Goal: Obtain resource: Obtain resource

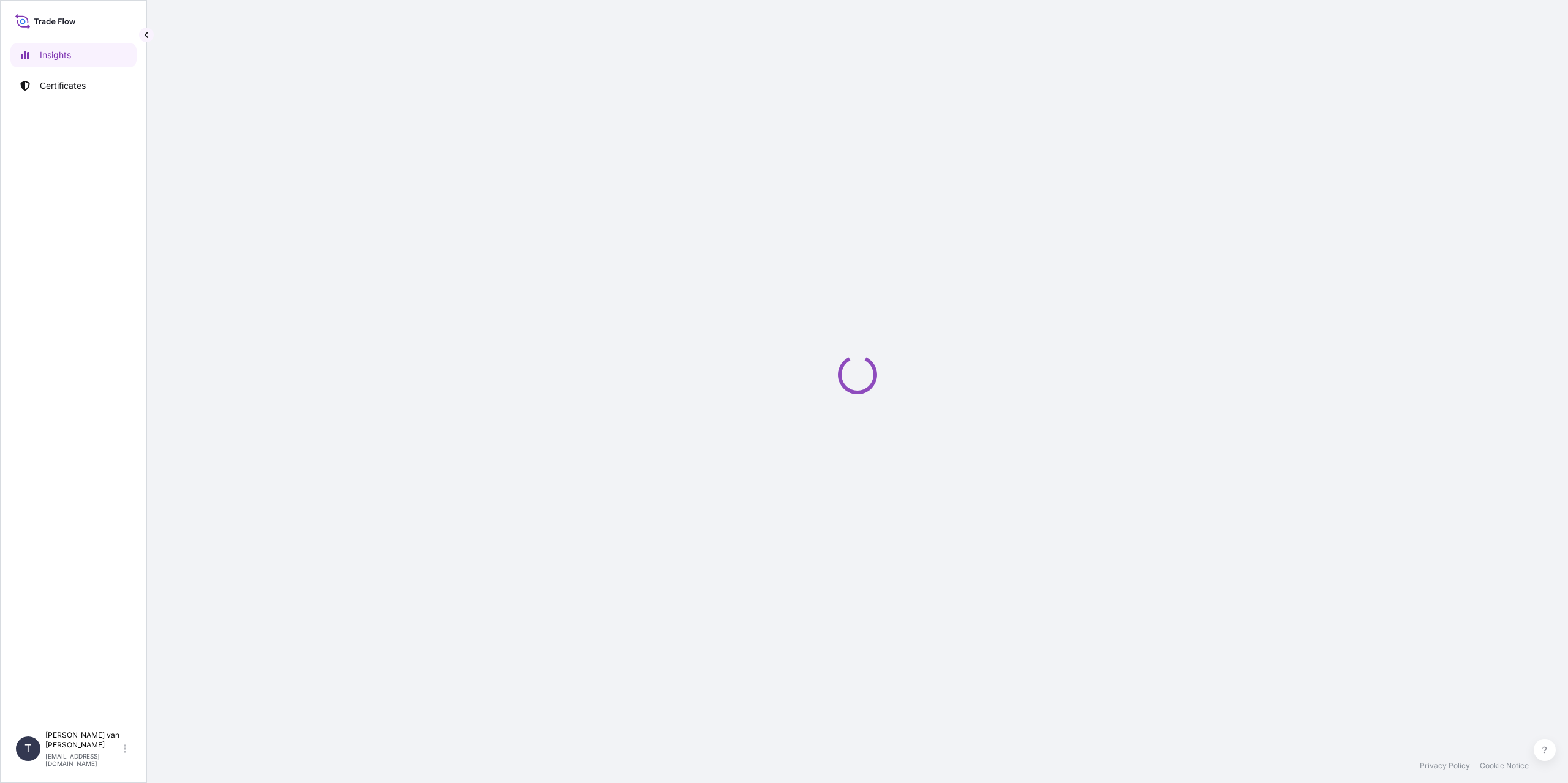
select select "2025"
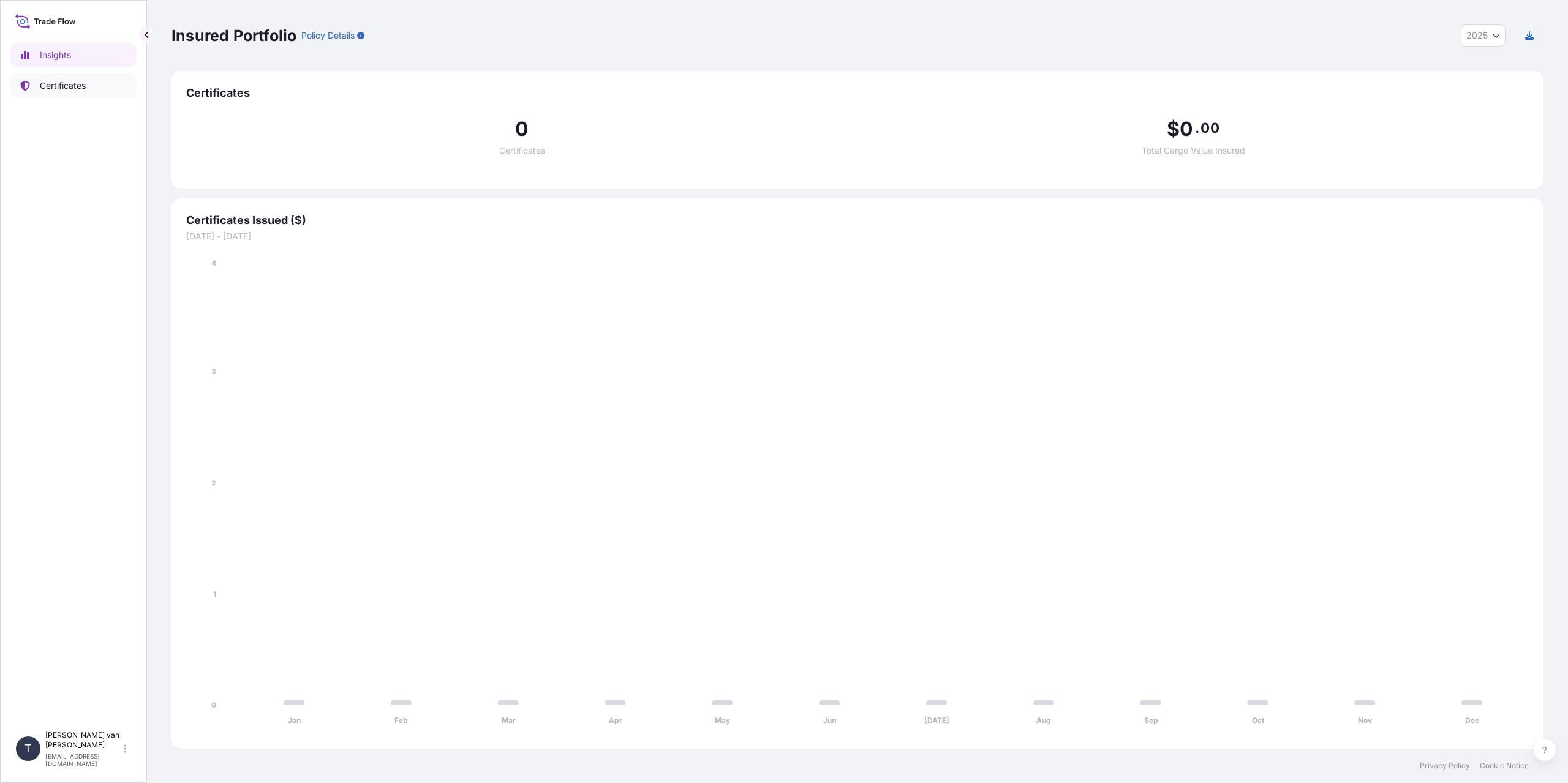
click at [79, 80] on p "Certificates" at bounding box center [63, 85] width 46 height 12
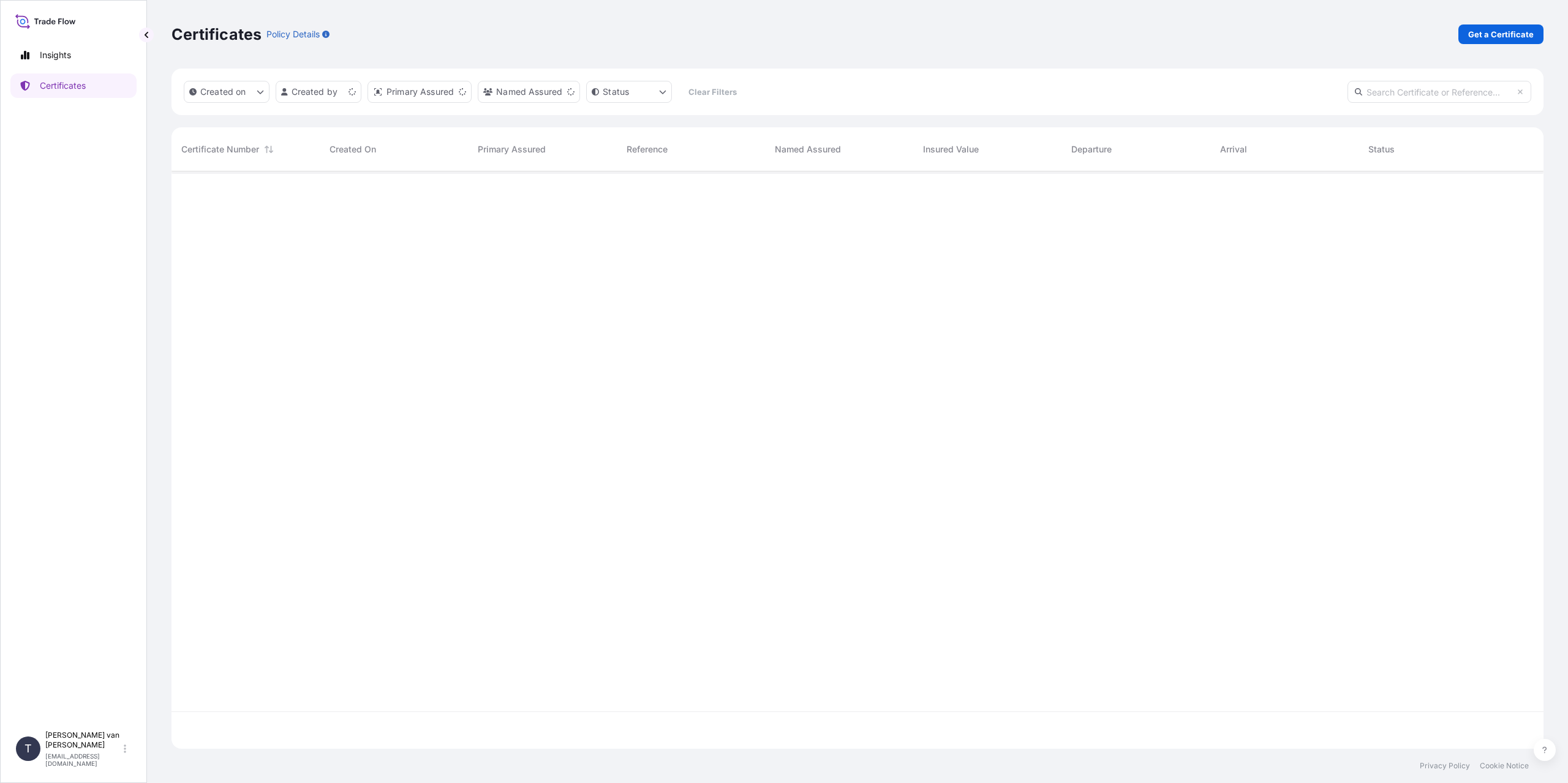
scroll to position [575, 1363]
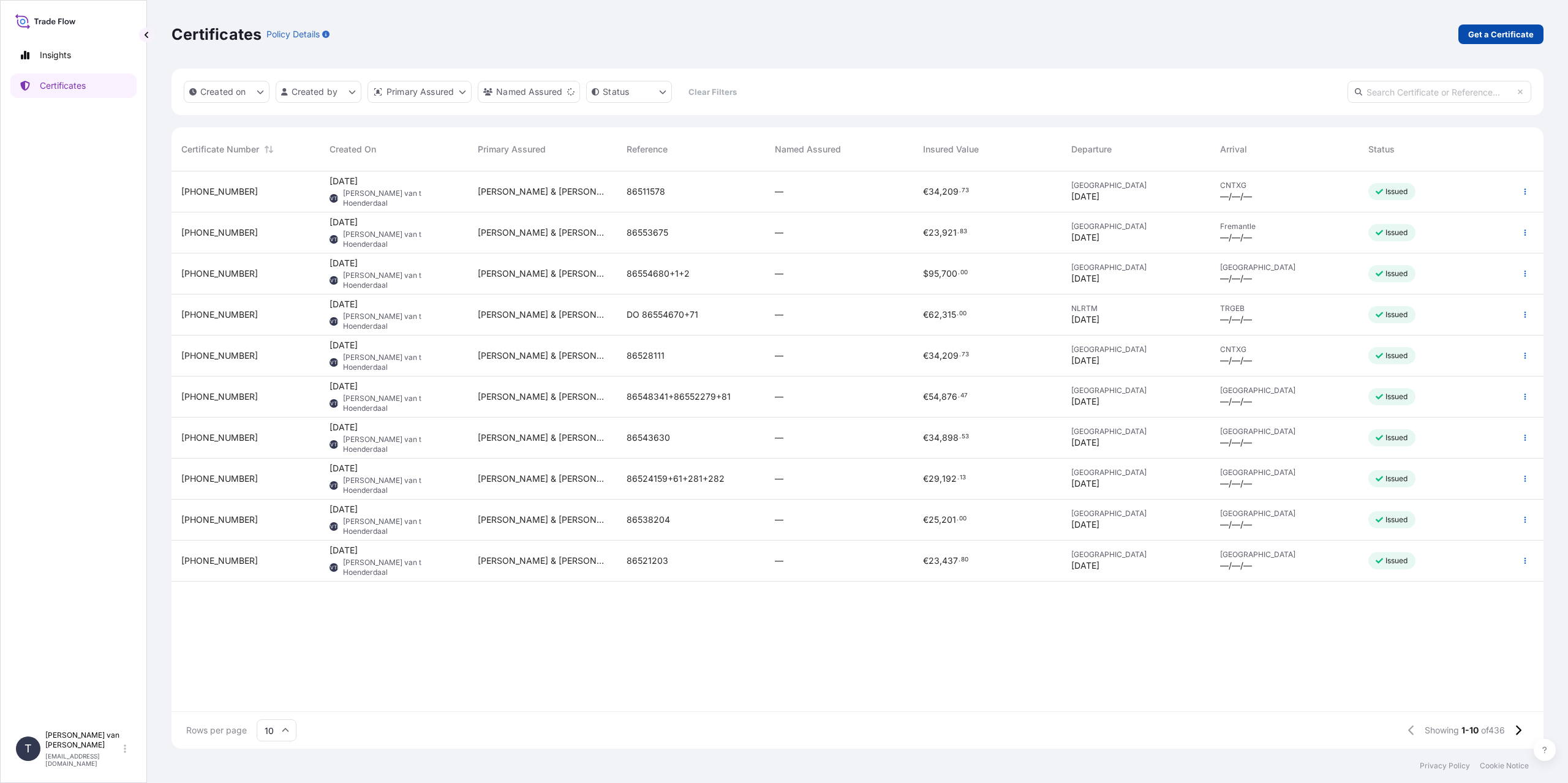
click at [1509, 30] on p "Get a Certificate" at bounding box center [1500, 34] width 65 height 12
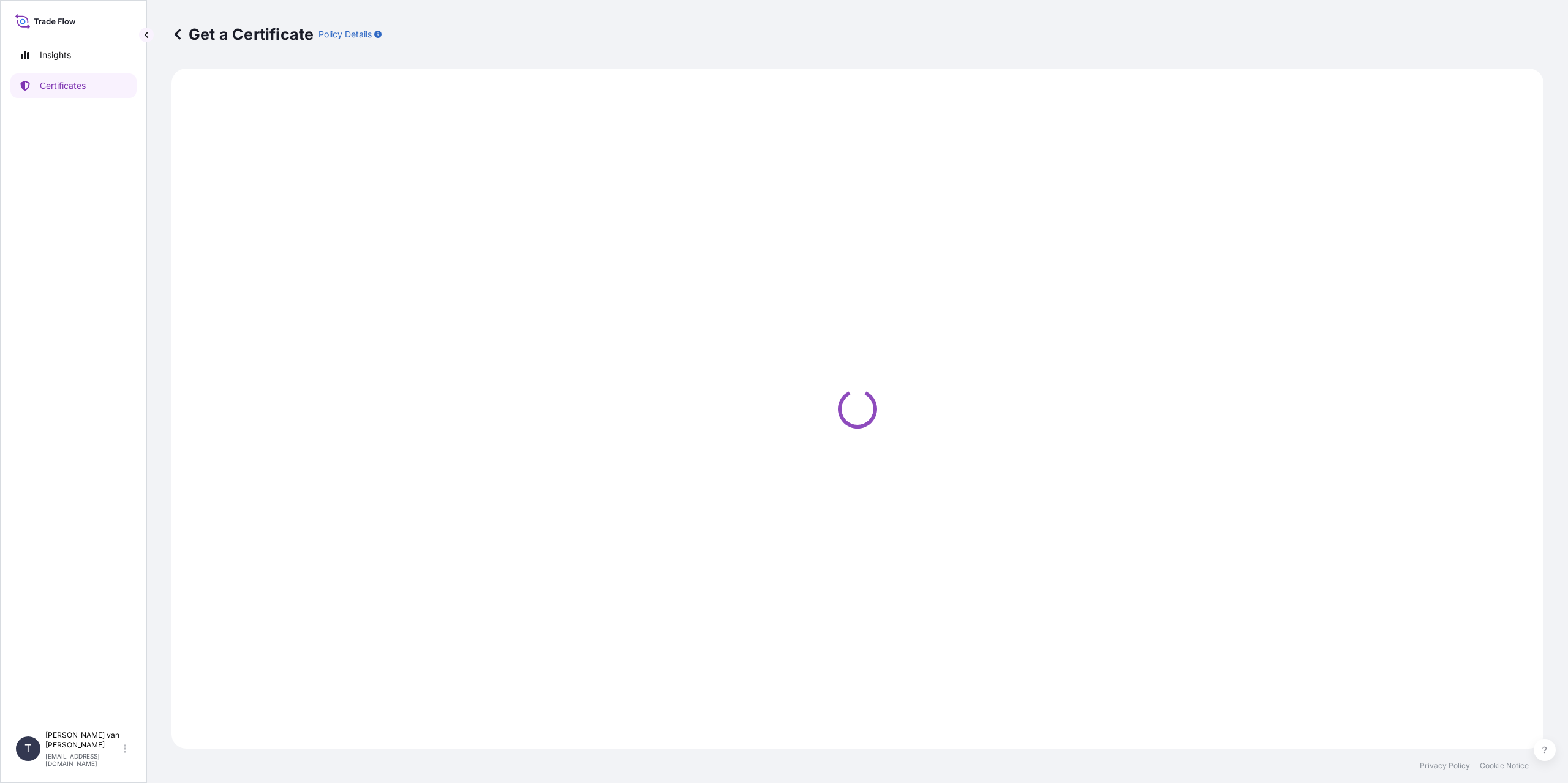
select select "Sea"
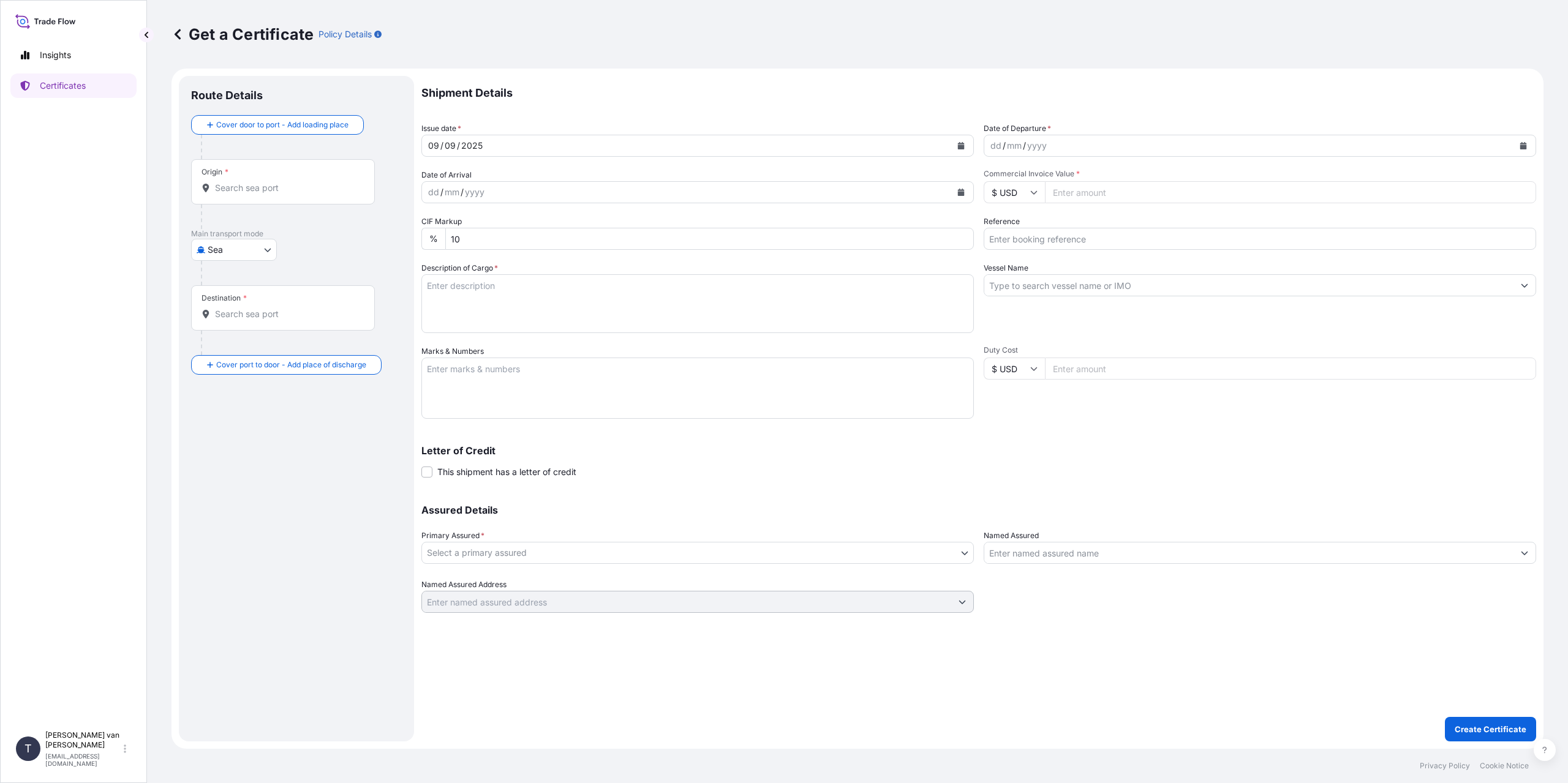
click at [296, 188] on input "Origin *" at bounding box center [287, 188] width 145 height 12
click at [276, 182] on input "Origin * Please select an origin" at bounding box center [287, 188] width 145 height 12
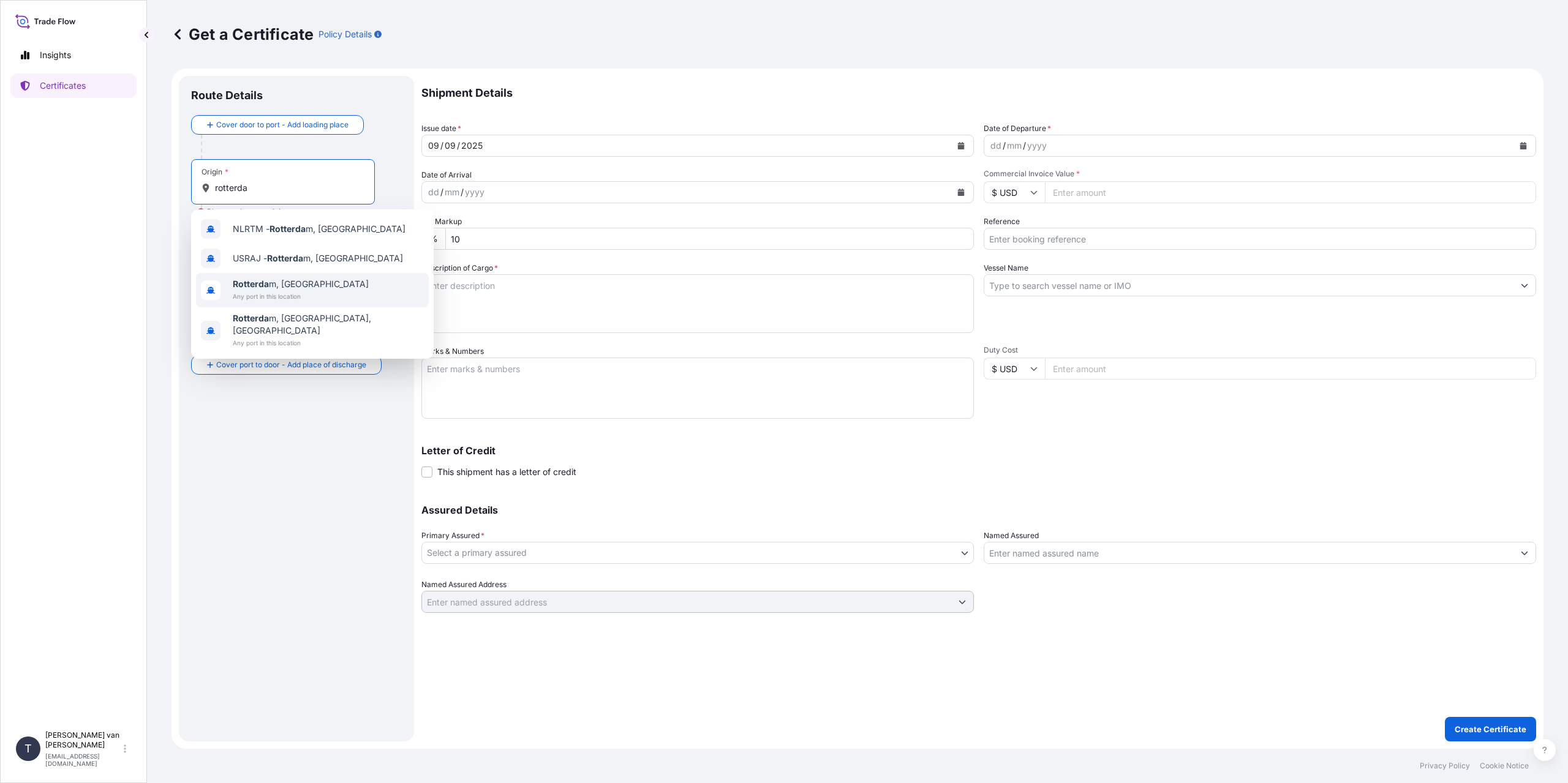
click at [291, 293] on span "Any port in this location" at bounding box center [301, 297] width 136 height 12
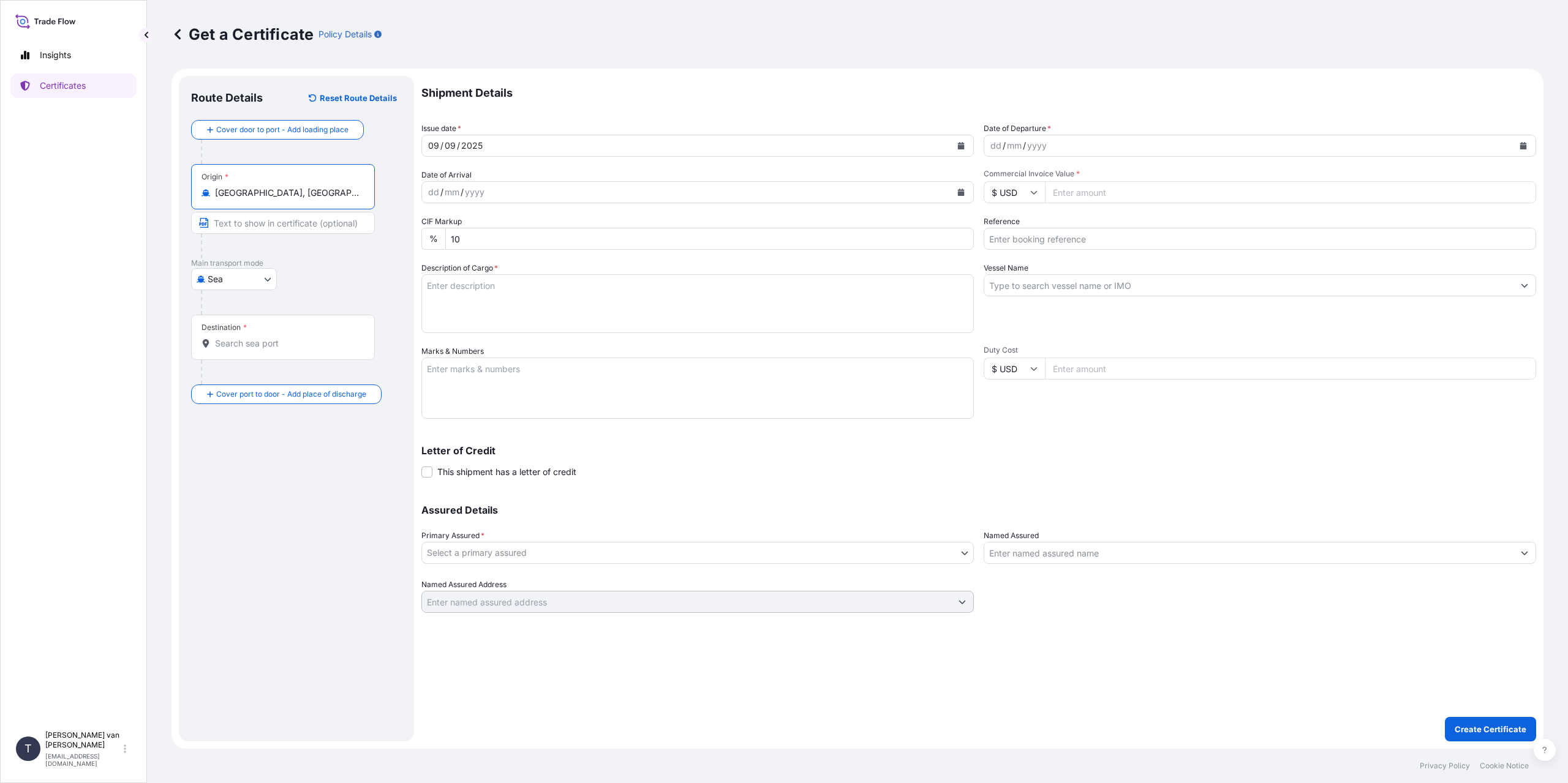
type input "[GEOGRAPHIC_DATA], [GEOGRAPHIC_DATA]"
click at [243, 337] on div "Destination *" at bounding box center [283, 337] width 184 height 45
click at [243, 338] on input "Destination *" at bounding box center [287, 344] width 145 height 12
click at [288, 394] on div "PHMNN - [GEOGRAPHIC_DATA], [GEOGRAPHIC_DATA]" at bounding box center [312, 387] width 233 height 34
type input "PHMNN - [GEOGRAPHIC_DATA], [GEOGRAPHIC_DATA]"
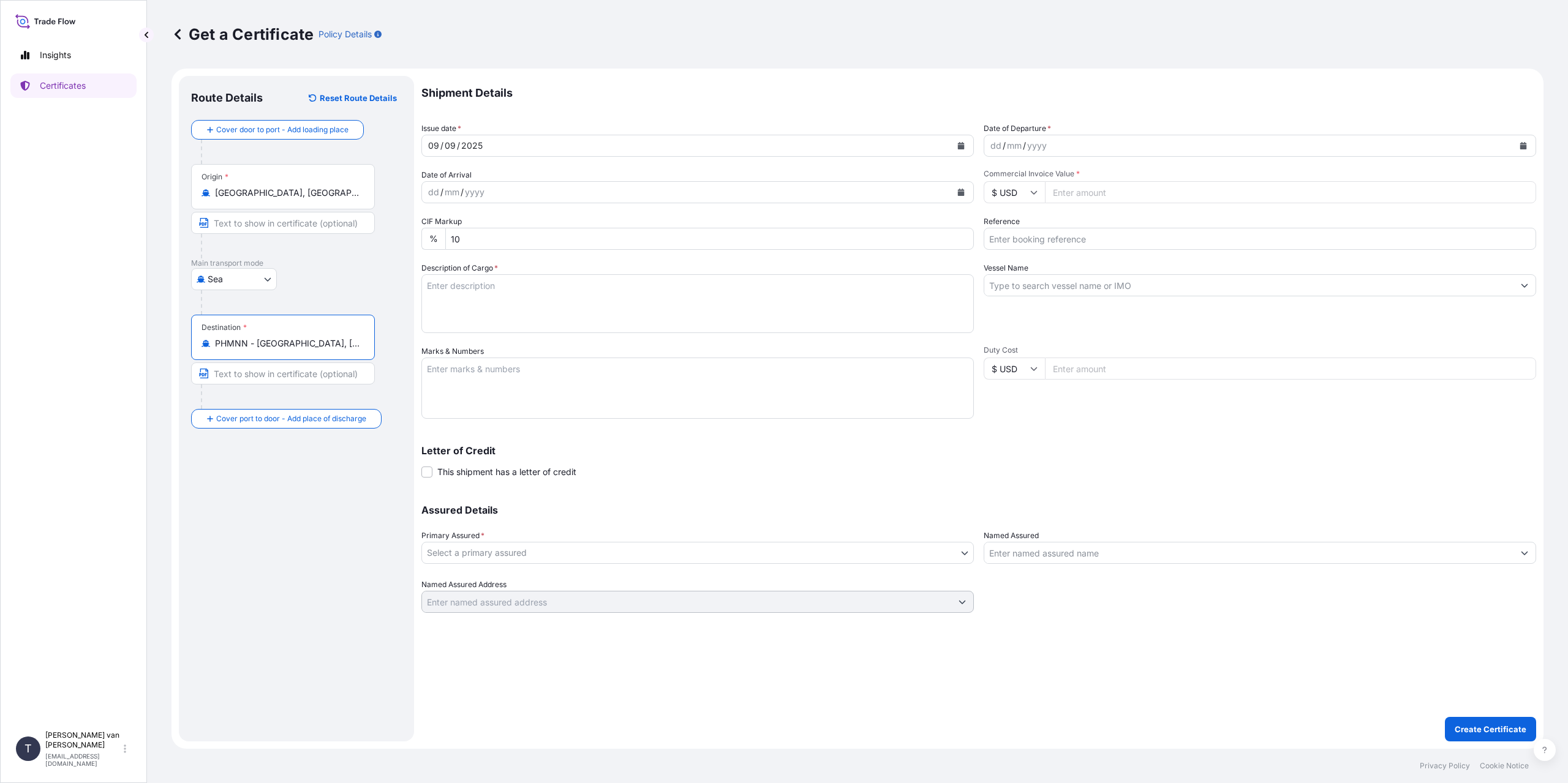
click at [996, 149] on div "dd" at bounding box center [996, 146] width 13 height 15
click at [1000, 146] on div "dd" at bounding box center [996, 146] width 13 height 15
click at [1028, 188] on input "$ USD" at bounding box center [1014, 192] width 61 height 22
click at [1090, 200] on input "Commercial Invoice Value *" at bounding box center [1290, 192] width 491 height 22
type input "29000"
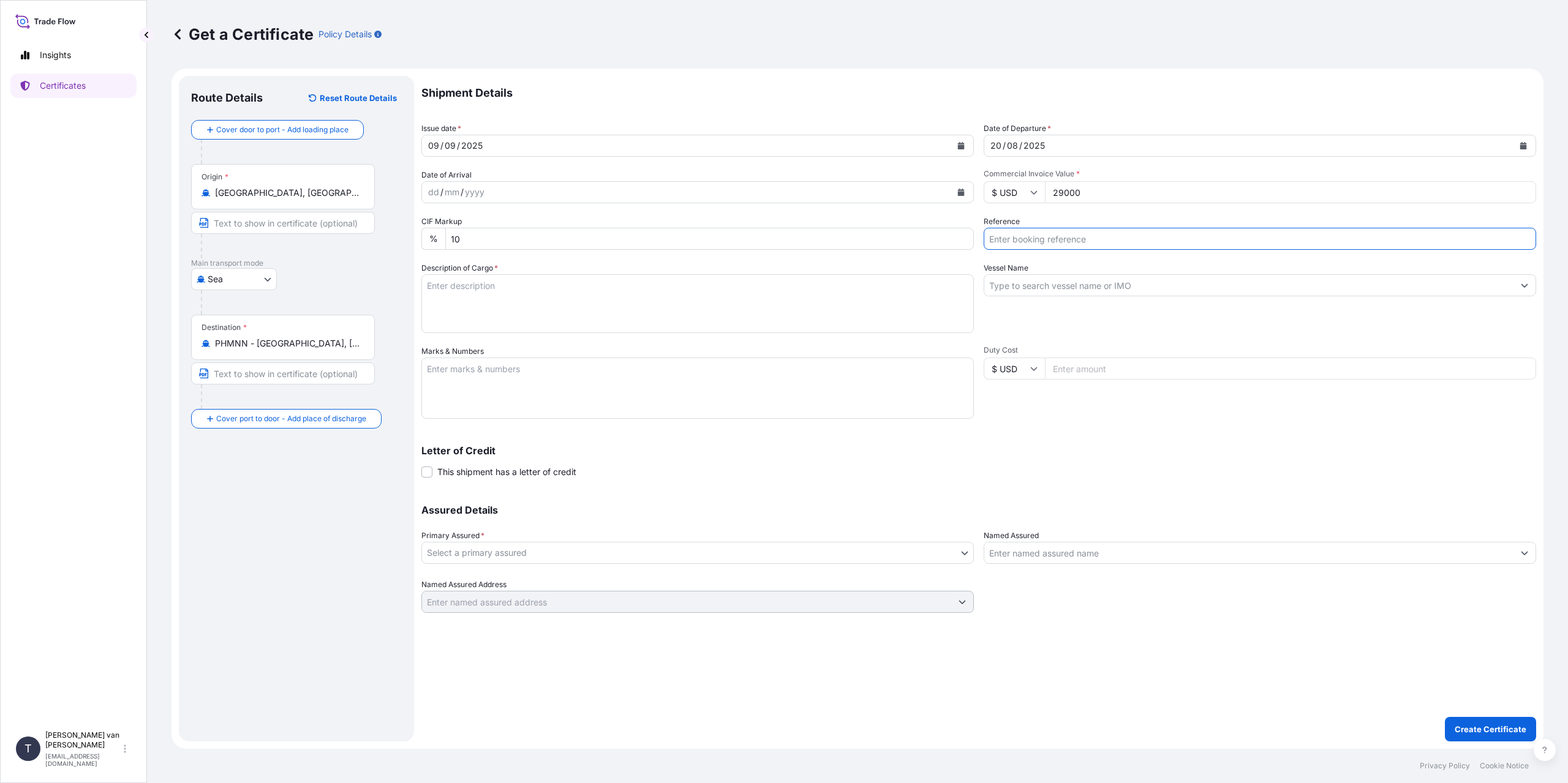
click at [1045, 245] on input "Reference" at bounding box center [1259, 239] width 552 height 22
type input "86554683"
click at [498, 301] on textarea "Description of Cargo *" at bounding box center [697, 303] width 552 height 59
click at [1049, 283] on input "Vessel Name" at bounding box center [1248, 285] width 529 height 22
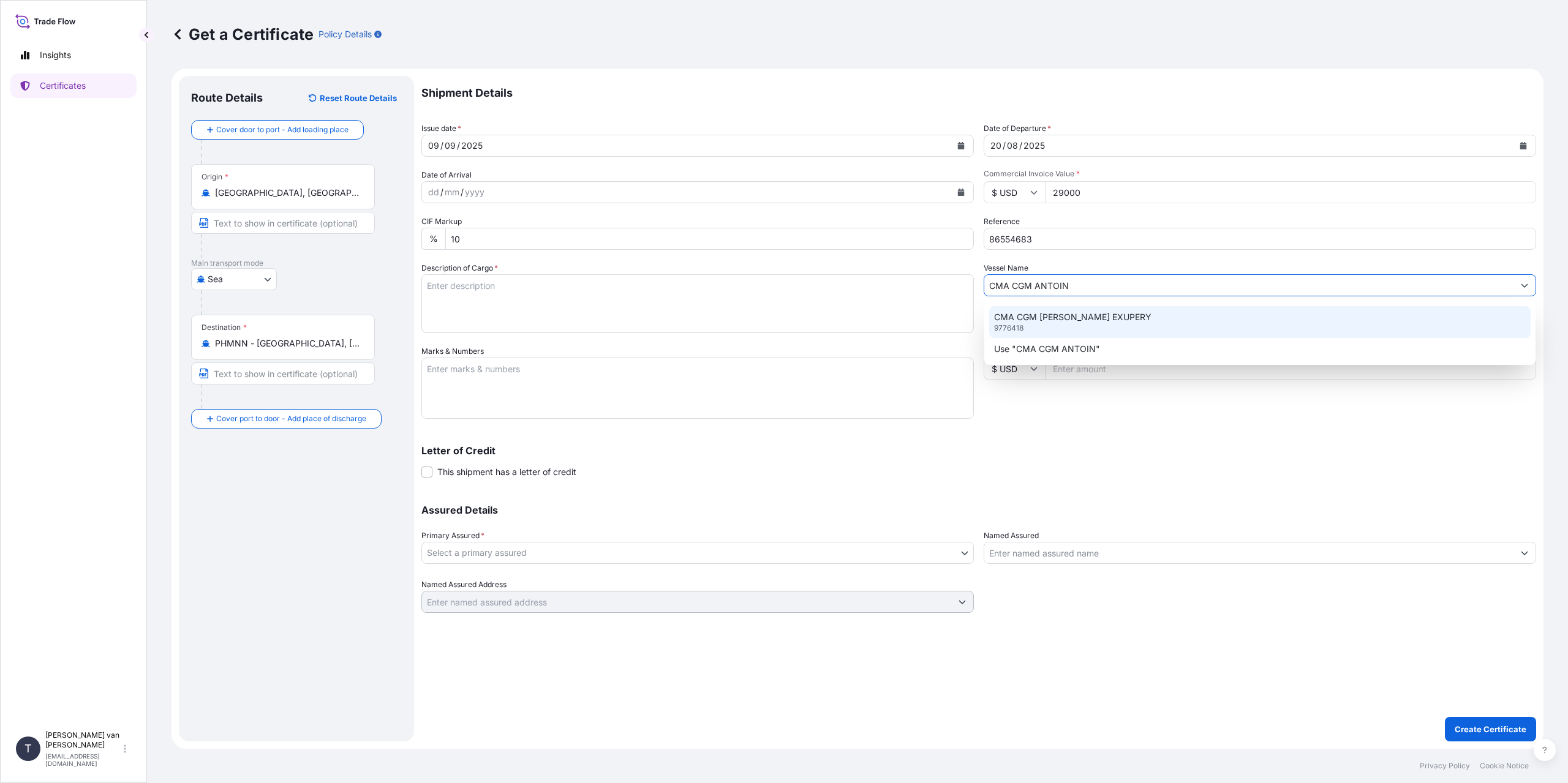
click at [1109, 322] on p "CMA CGM [PERSON_NAME] EXUPERY" at bounding box center [1073, 317] width 157 height 12
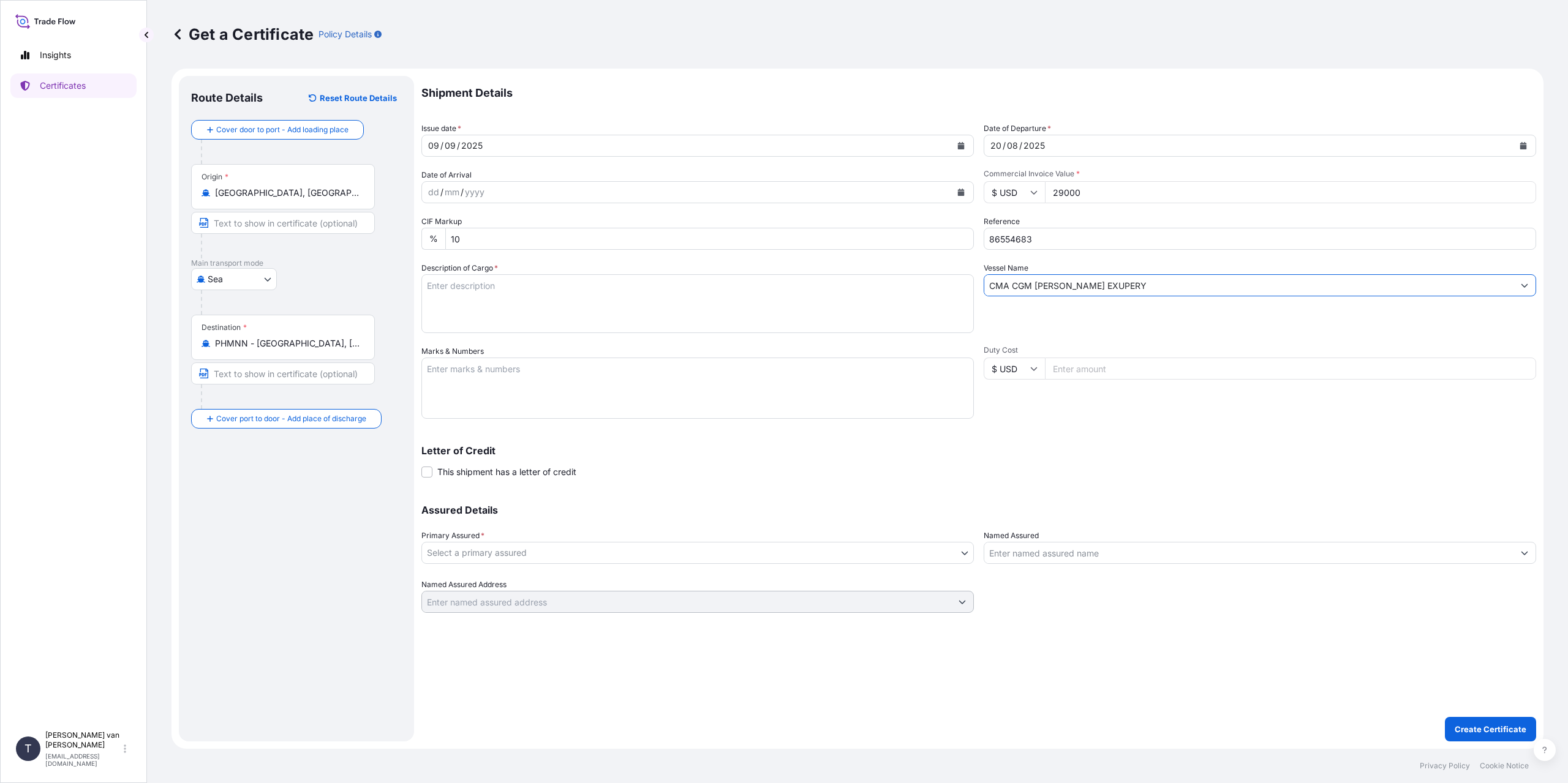
type input "CMA CGM [PERSON_NAME] EXUPERY"
click at [515, 265] on div "Description of Cargo *" at bounding box center [697, 298] width 552 height 71
click at [502, 290] on textarea "Description of Cargo *" at bounding box center [697, 303] width 552 height 59
drag, startPoint x: 478, startPoint y: 289, endPoint x: 471, endPoint y: 295, distance: 9.2
click at [471, 297] on textarea "Description of Cargo *" at bounding box center [697, 303] width 552 height 59
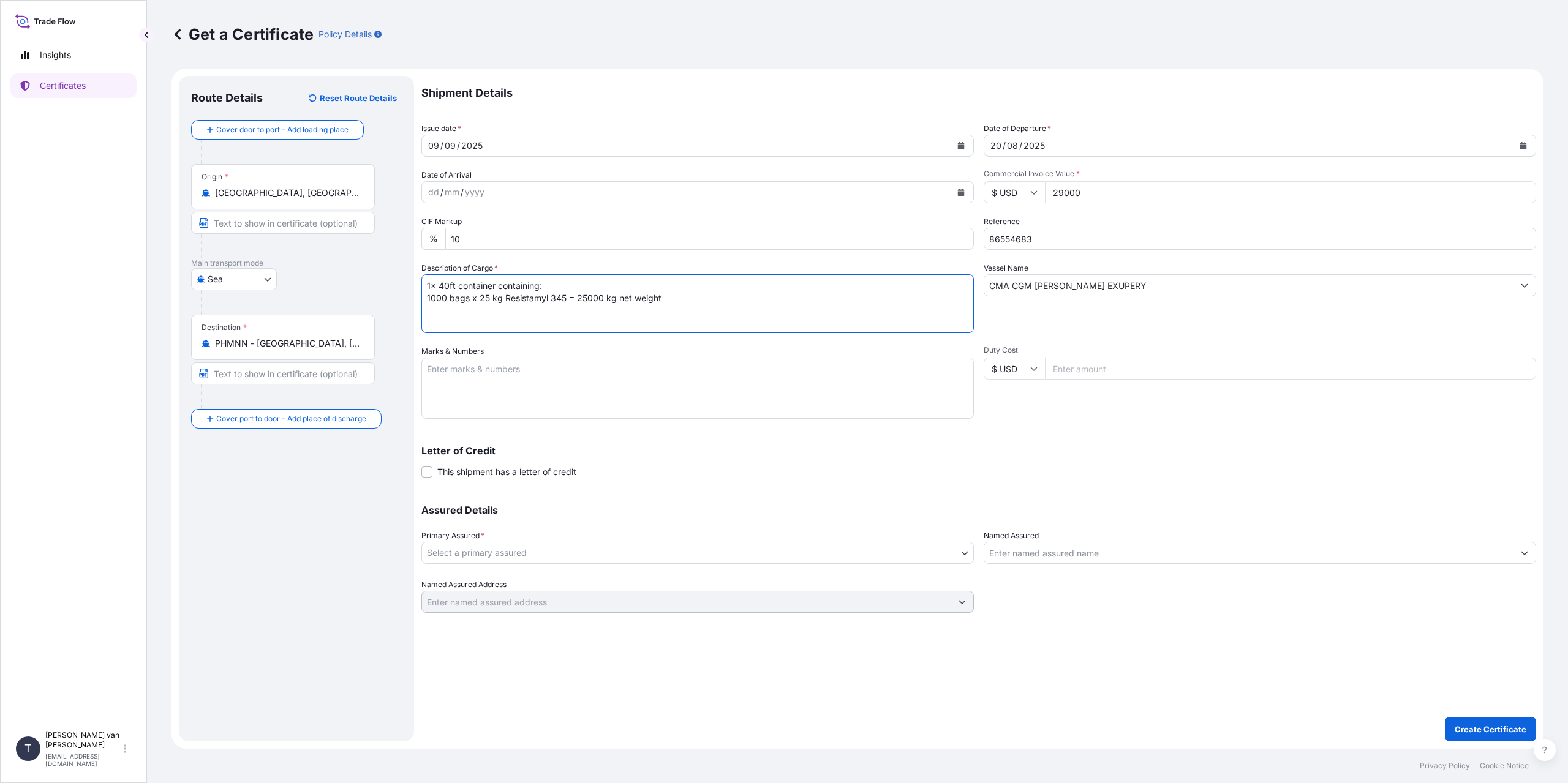
type textarea "1x 40ft container containing: 1000 bags x 25 kg Resistamyl 345 = 25000 kg net w…"
click at [701, 378] on textarea "Marks & Numbers" at bounding box center [697, 388] width 552 height 61
click at [535, 422] on div "Shipment Details Issue date * [DATE] Date of Departure * [DATE] Date of Arrival…" at bounding box center [978, 344] width 1115 height 537
click at [545, 394] on textarea "1x 40ft container Container: CSNU7372627" at bounding box center [697, 388] width 552 height 61
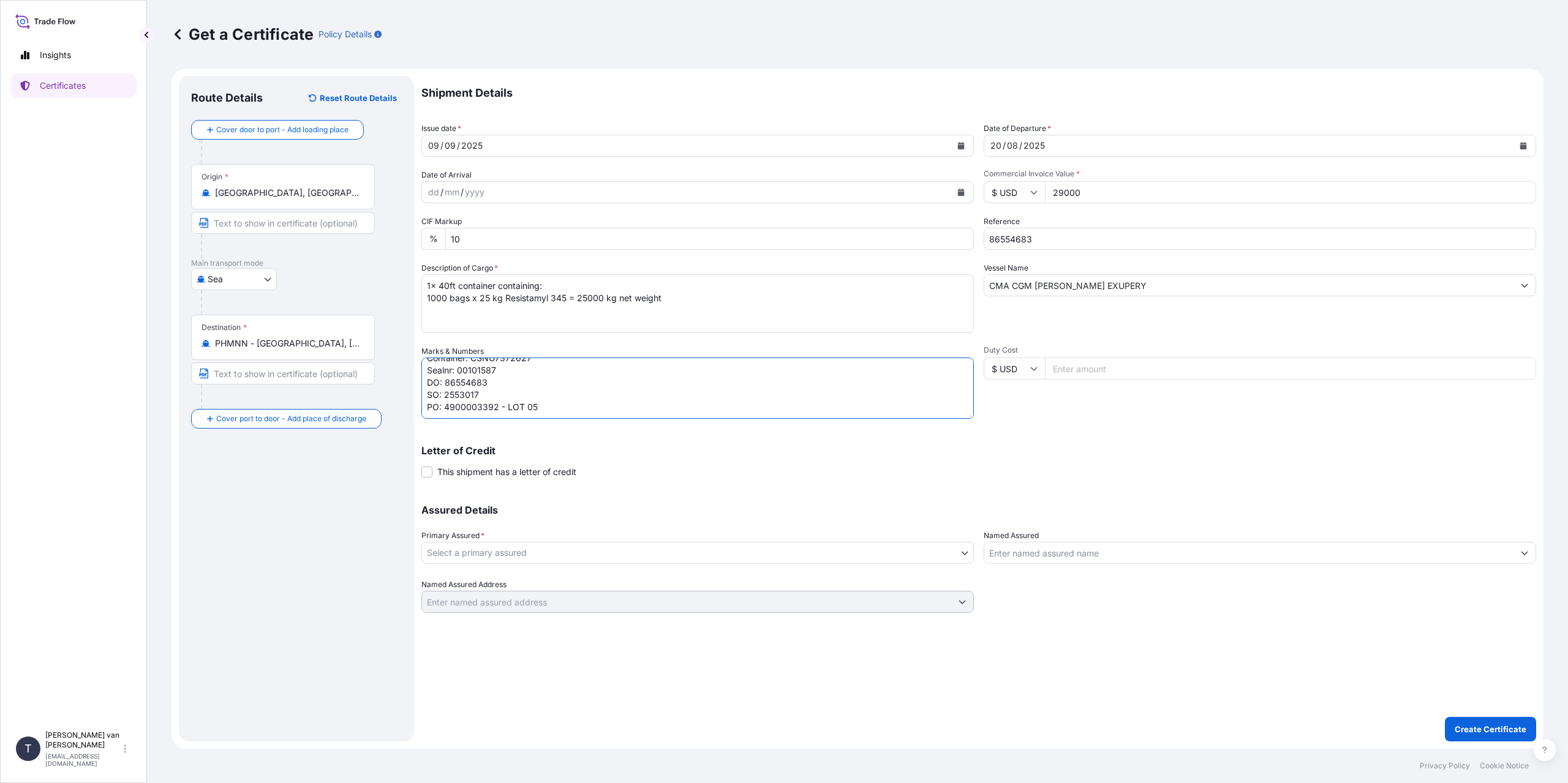
click at [456, 409] on textarea "1x 40ft container Container: CSNU7372627 Sealnr: 00101587 DO: 86554683 SO: 2553…" at bounding box center [697, 388] width 552 height 61
type textarea "1x 40ft container Container: CSNU7372627 Sealnr: 00101587 DO: 86554683 SO: 2553…"
click at [611, 552] on body "Insights Certificates T [PERSON_NAME] van t Hoenderdaal [EMAIL_ADDRESS][DOMAIN_…" at bounding box center [784, 392] width 1568 height 783
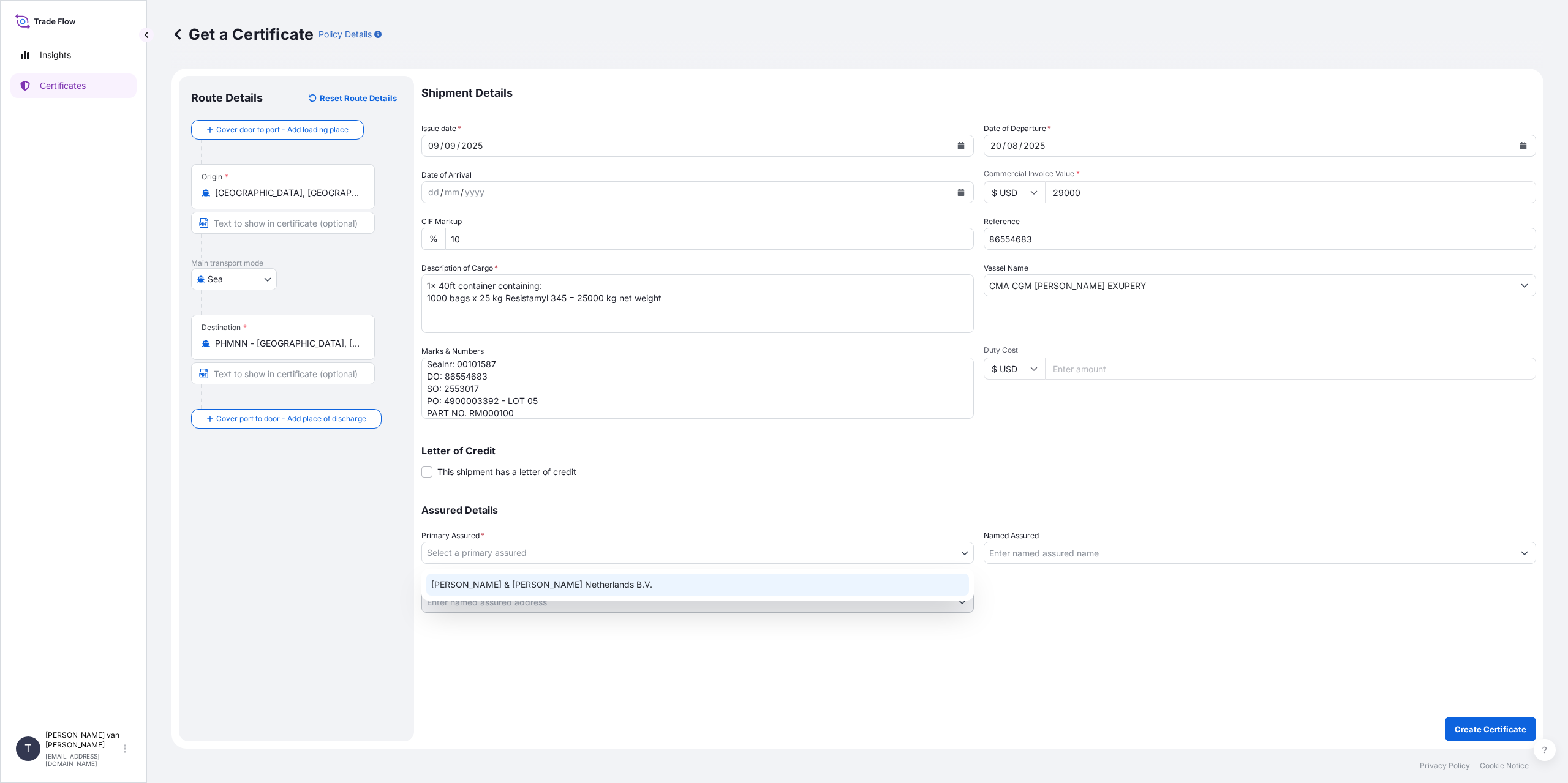
click at [503, 587] on div "[PERSON_NAME] & [PERSON_NAME] Netherlands B.V." at bounding box center [698, 585] width 543 height 22
select select "31666"
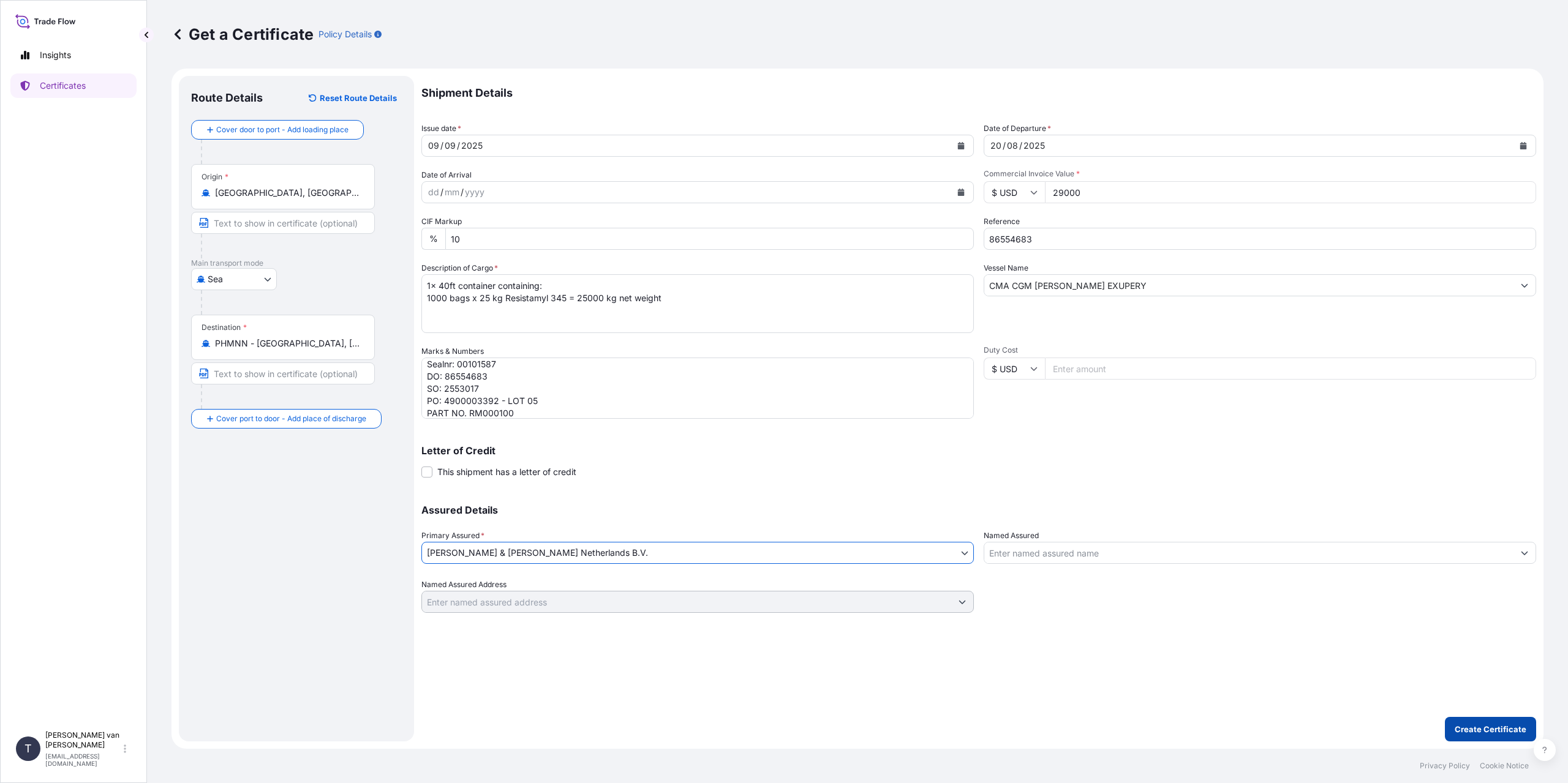
click at [1465, 729] on p "Create Certificate" at bounding box center [1490, 729] width 72 height 12
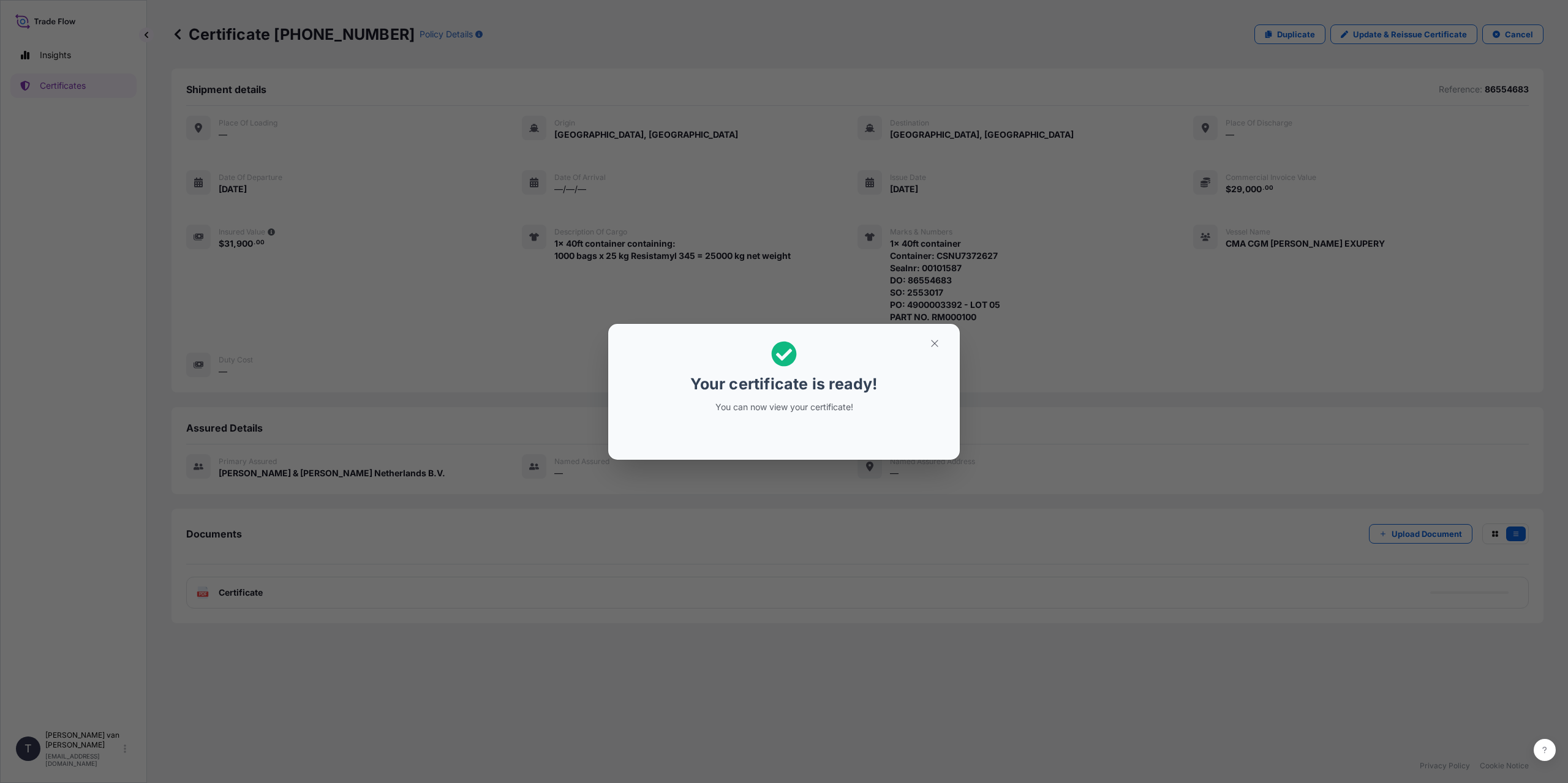
click at [304, 556] on div "Your certificate is ready! You can now view your certificate!" at bounding box center [784, 392] width 1568 height 783
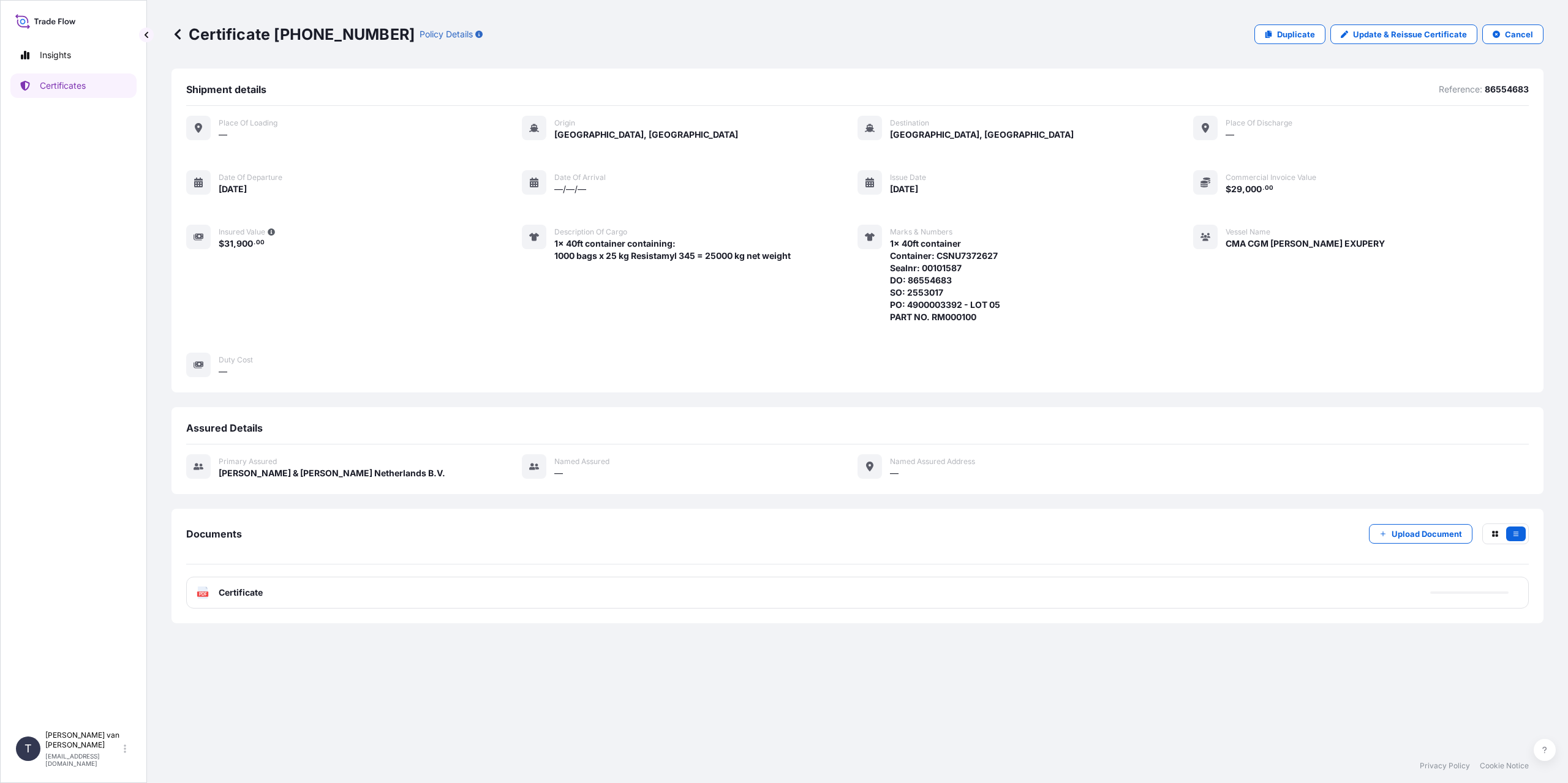
click at [268, 591] on div "PDF Certificate" at bounding box center [858, 593] width 1343 height 32
click at [250, 591] on span "Certificate" at bounding box center [241, 593] width 44 height 12
click at [67, 81] on p "Certificates" at bounding box center [63, 85] width 46 height 12
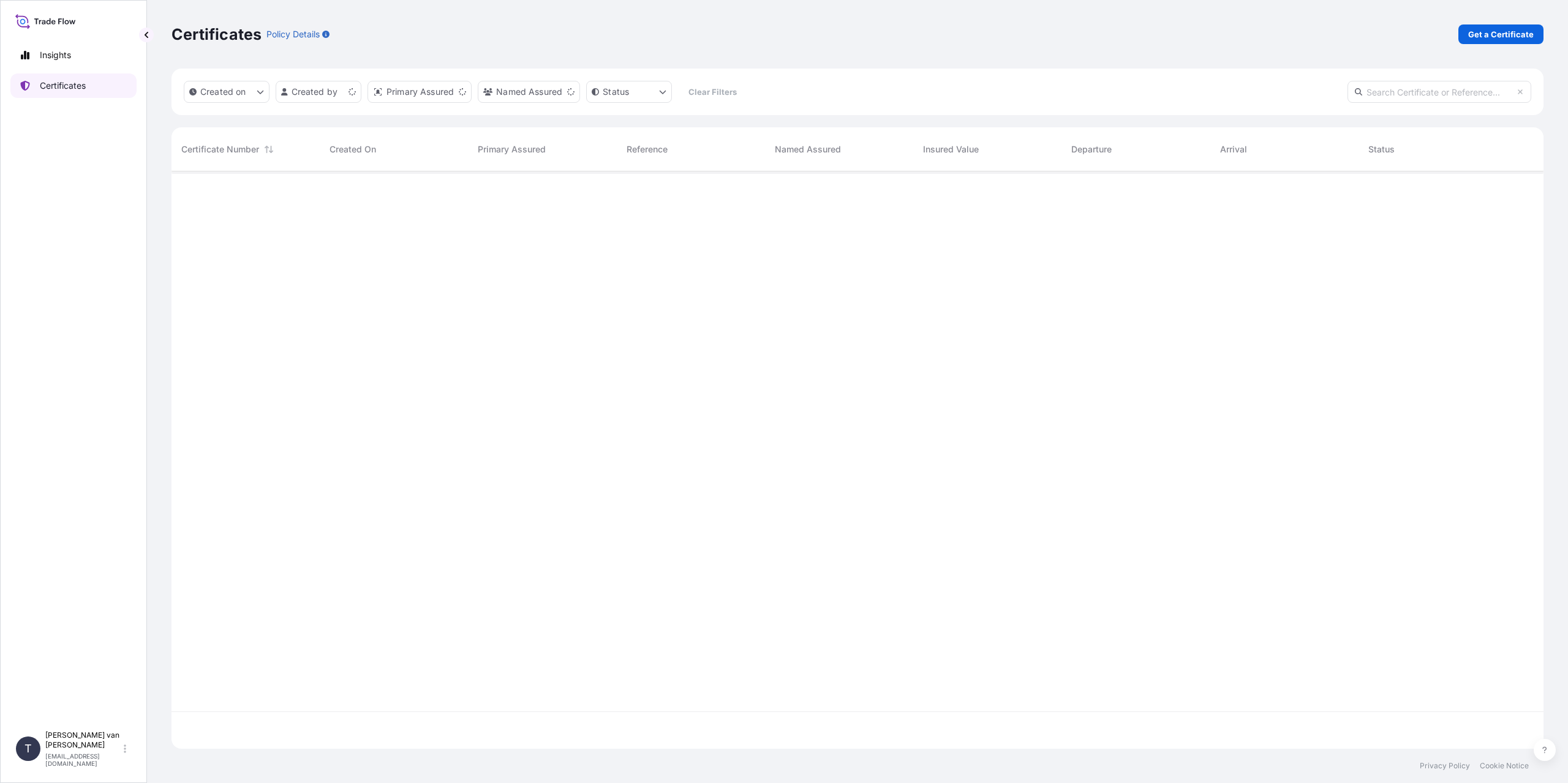
scroll to position [575, 1363]
